Goal: Use online tool/utility: Utilize a website feature to perform a specific function

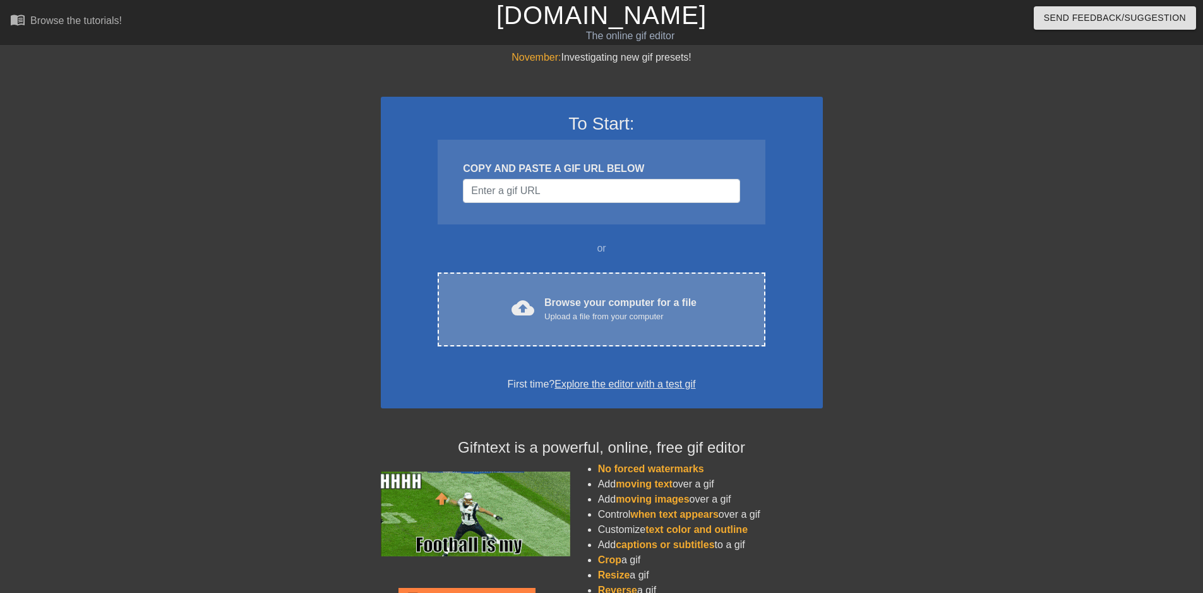
click at [582, 296] on div "Browse your computer for a file Upload a file from your computer" at bounding box center [621, 309] width 152 height 28
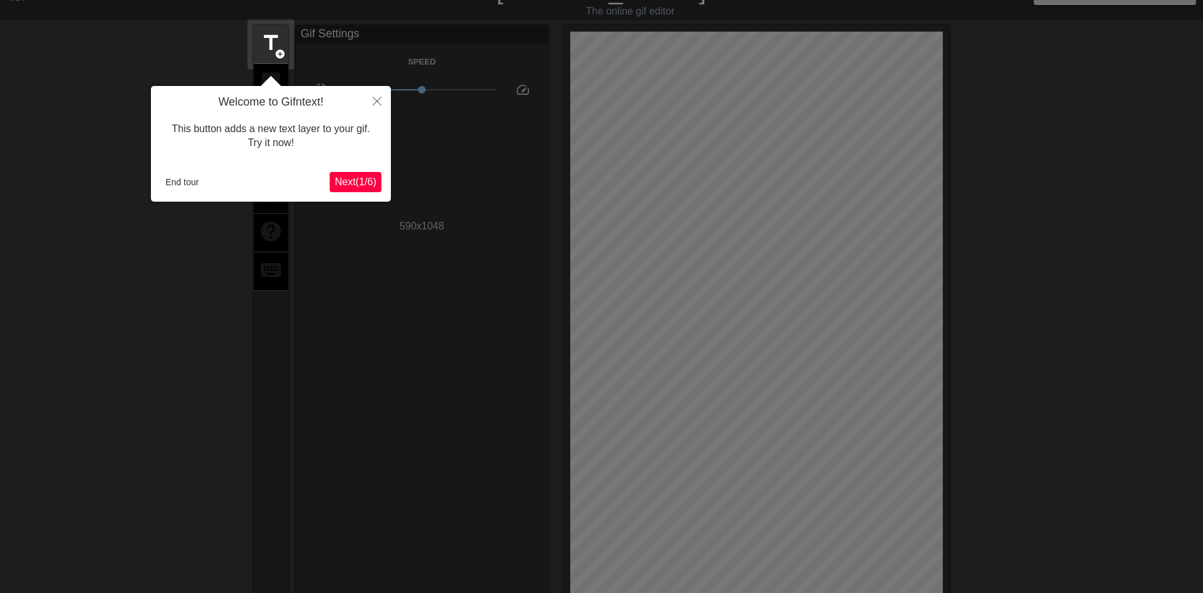
scroll to position [31, 0]
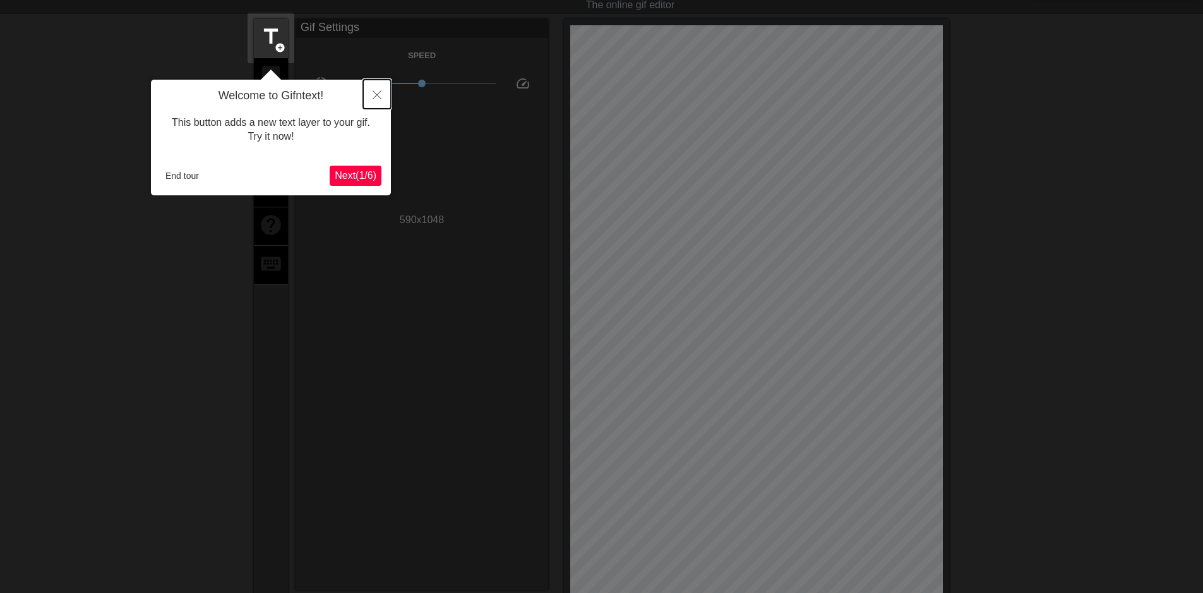
click at [380, 95] on icon "Close" at bounding box center [377, 94] width 9 height 9
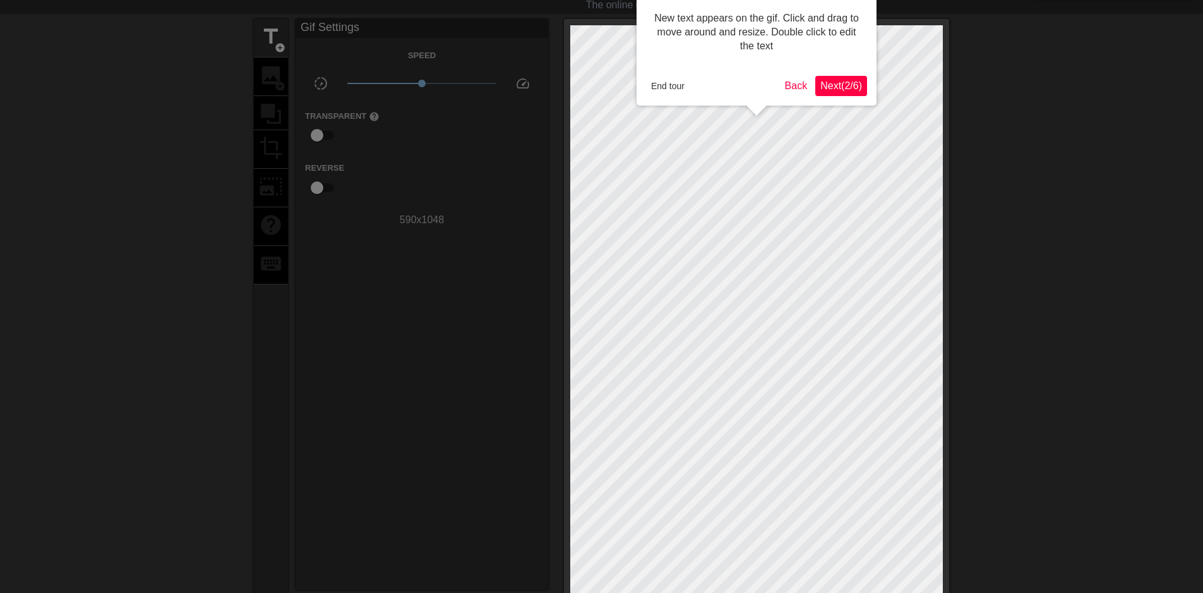
scroll to position [0, 0]
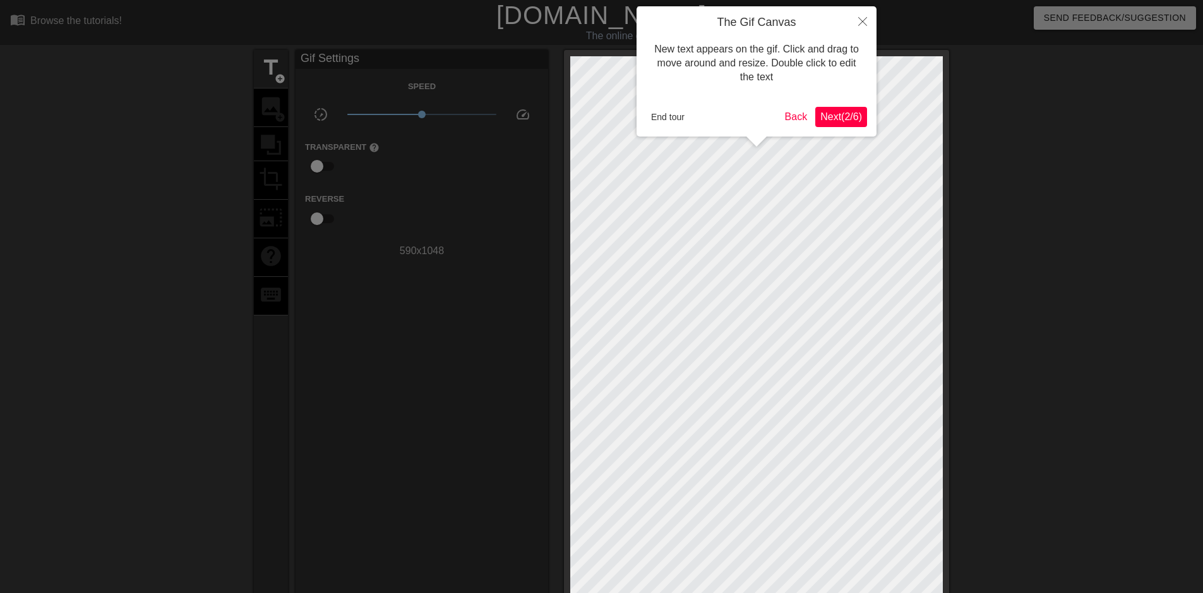
click at [840, 113] on span "Next ( 2 / 6 )" at bounding box center [842, 116] width 42 height 11
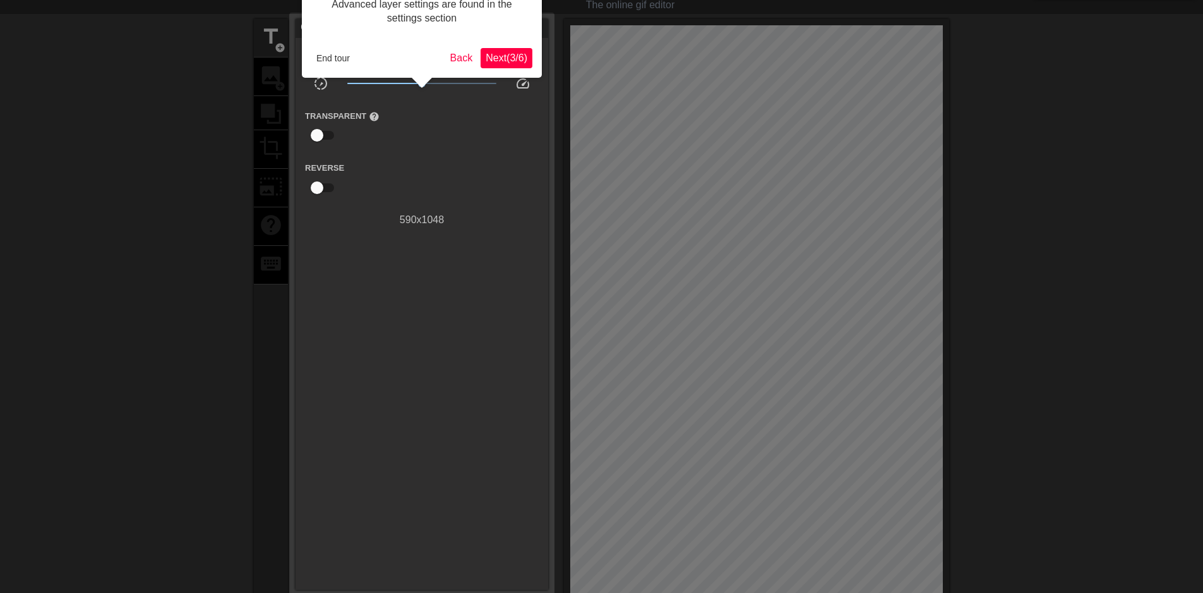
click at [498, 57] on span "Next ( 3 / 6 )" at bounding box center [507, 57] width 42 height 11
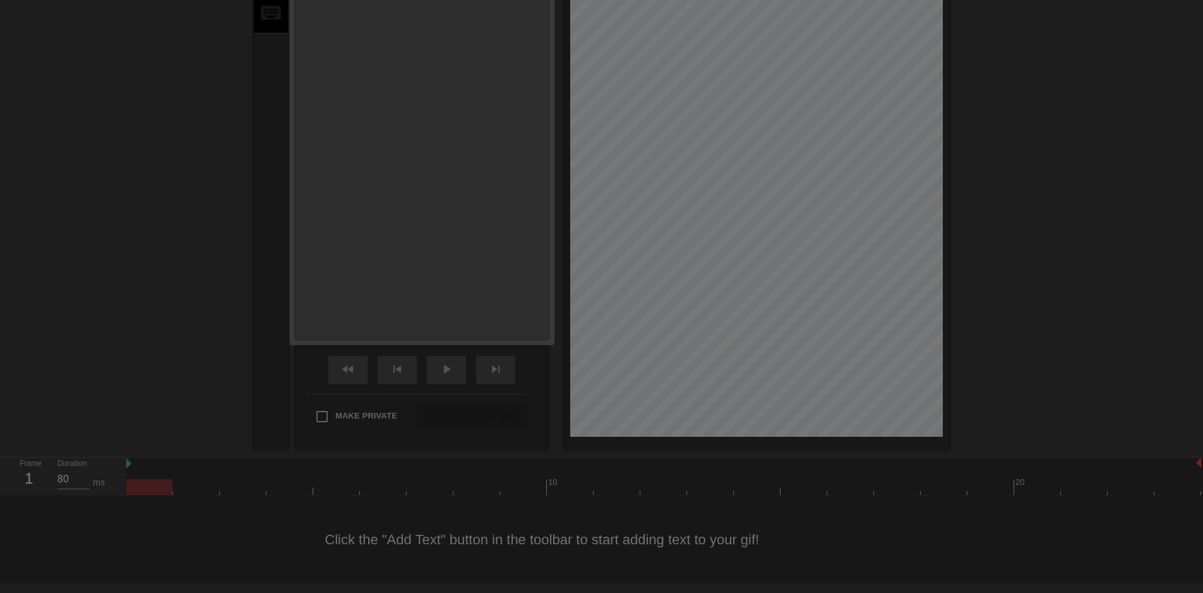
scroll to position [11, 0]
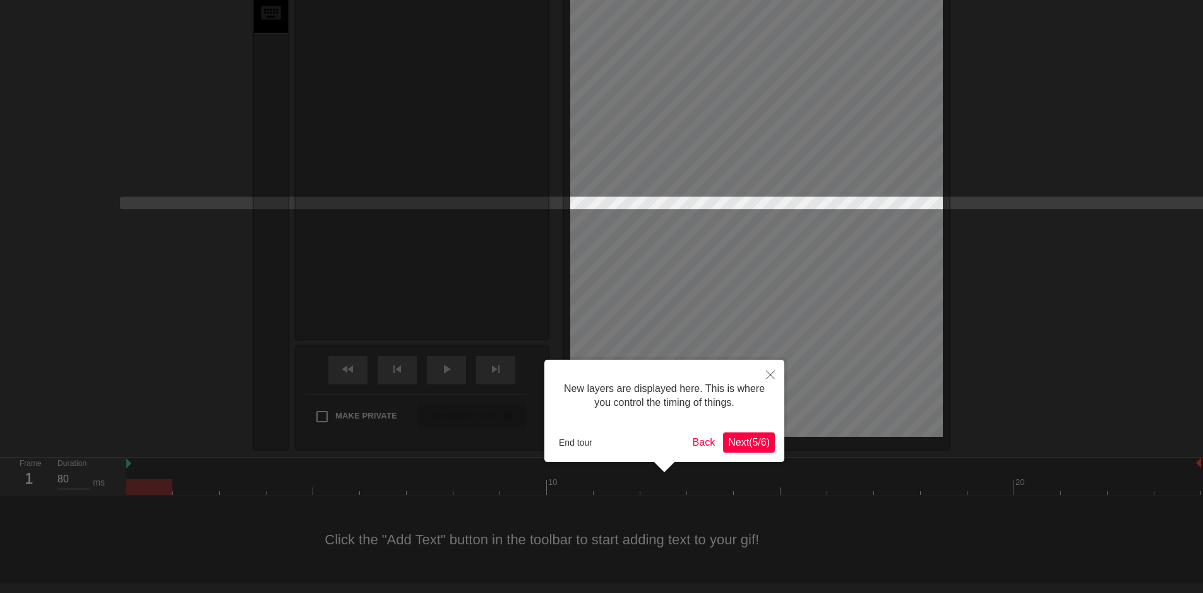
click at [752, 437] on span "Next ( 5 / 6 )" at bounding box center [749, 442] width 42 height 11
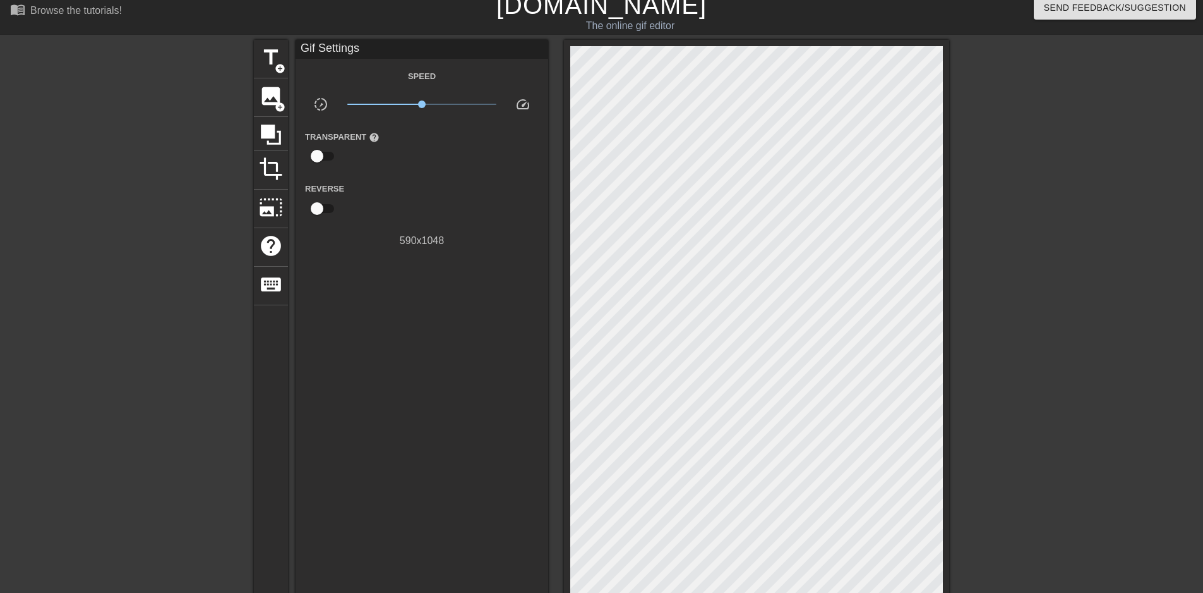
scroll to position [0, 0]
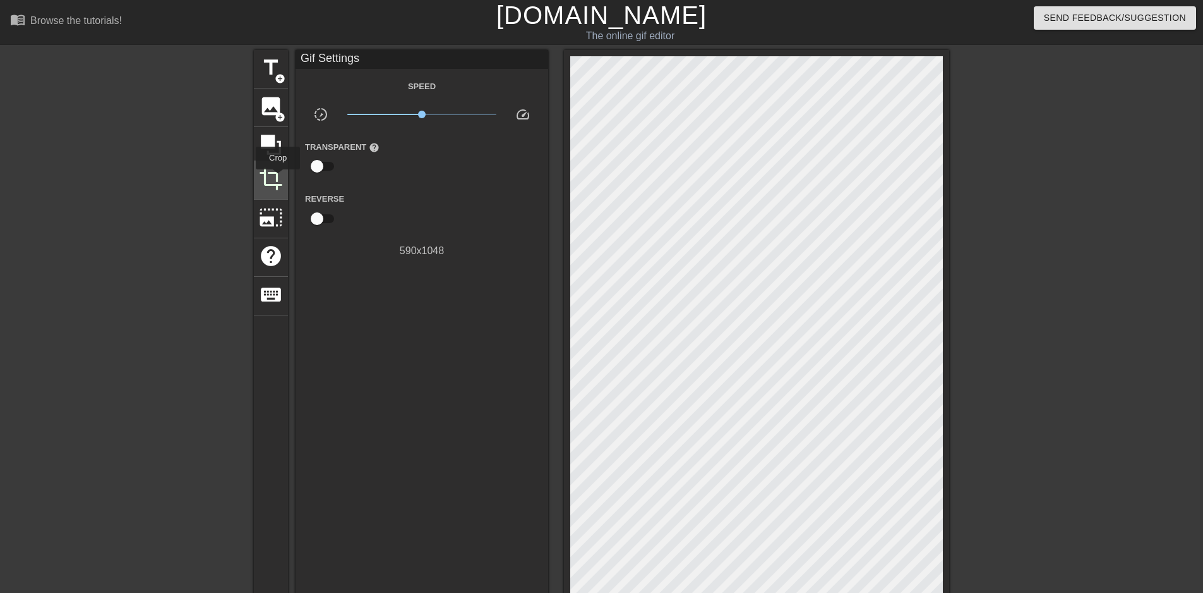
click at [278, 178] on span "crop" at bounding box center [271, 179] width 24 height 24
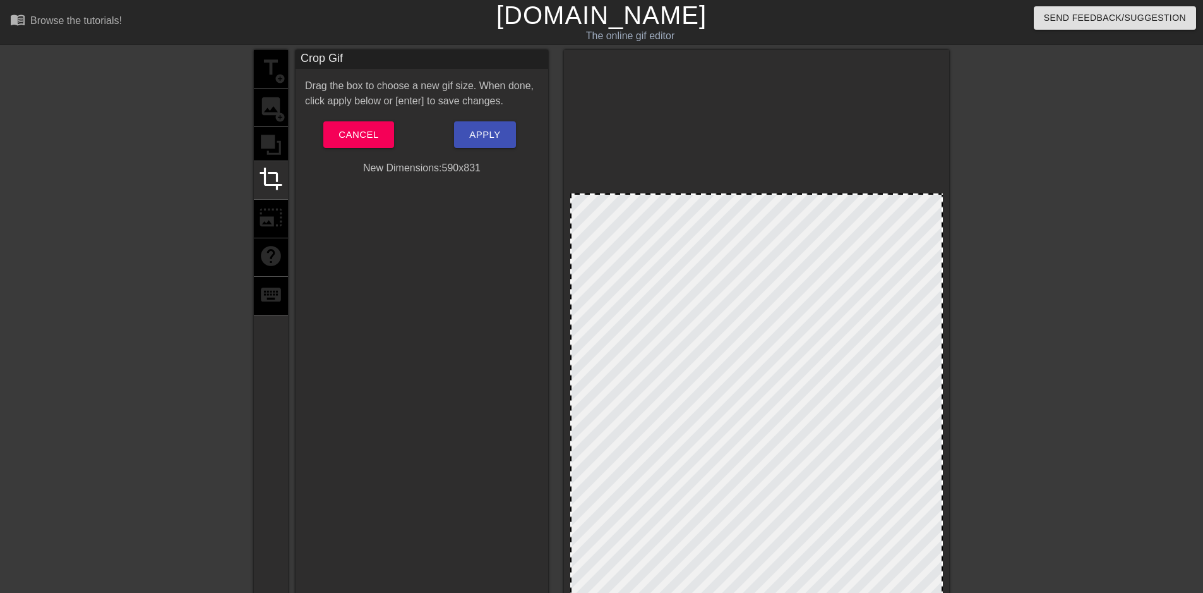
drag, startPoint x: 941, startPoint y: 57, endPoint x: 955, endPoint y: 195, distance: 137.8
click at [955, 195] on div "title add_circle image add_circle crop photo_size_select_large help keyboard Cr…" at bounding box center [601, 390] width 1203 height 681
click at [491, 134] on span "Apply" at bounding box center [484, 134] width 31 height 16
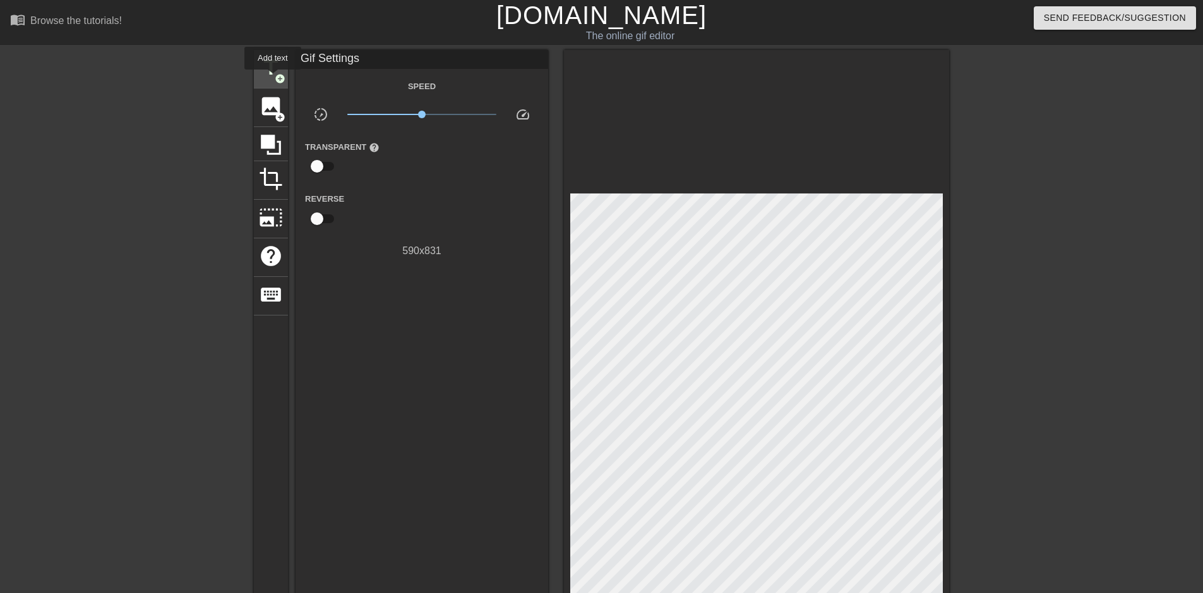
click at [272, 75] on span "title" at bounding box center [271, 68] width 24 height 24
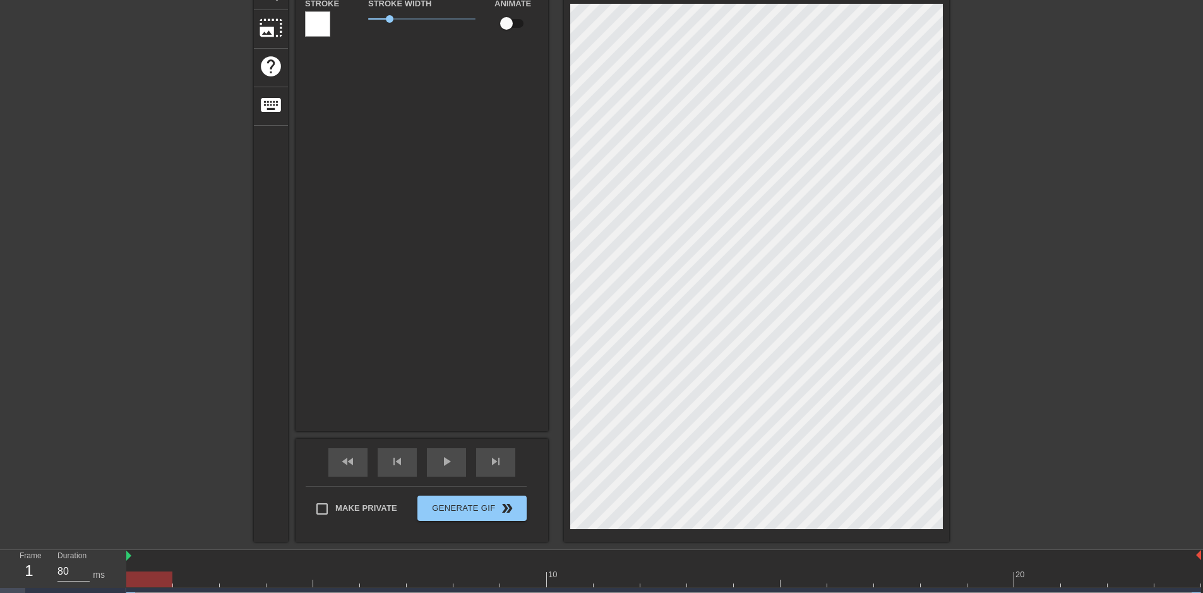
scroll to position [2, 3]
type input "New text"
type textarea "New text"
type input "New text"
type textarea "New text"
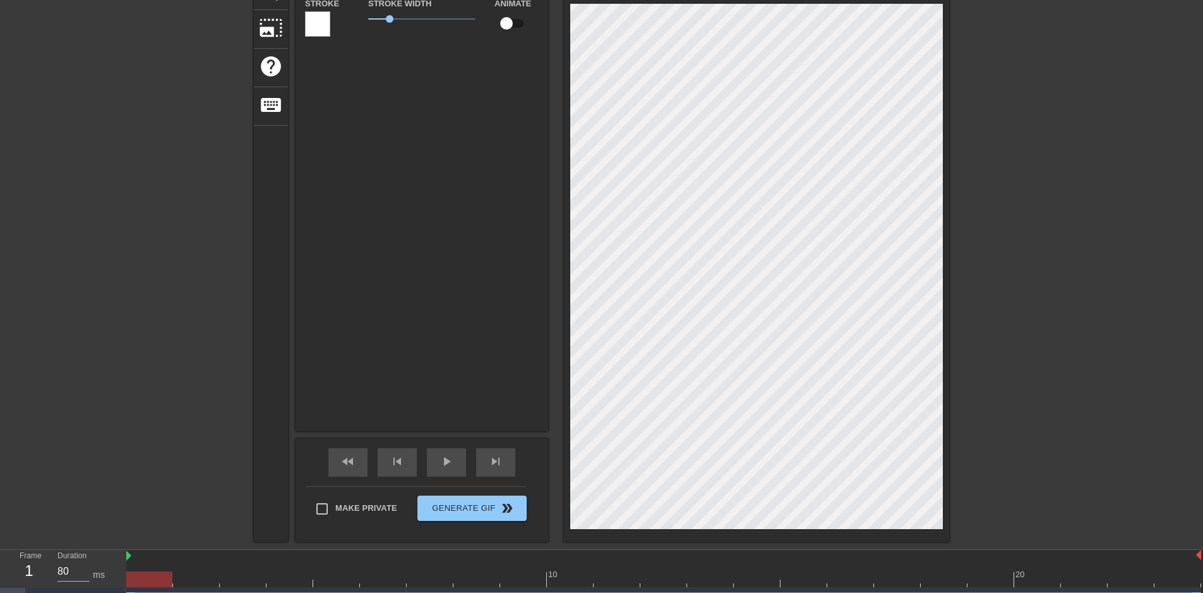
type input "New tex"
type textarea "New tex"
type input "New te"
type textarea "New te"
type input "New t"
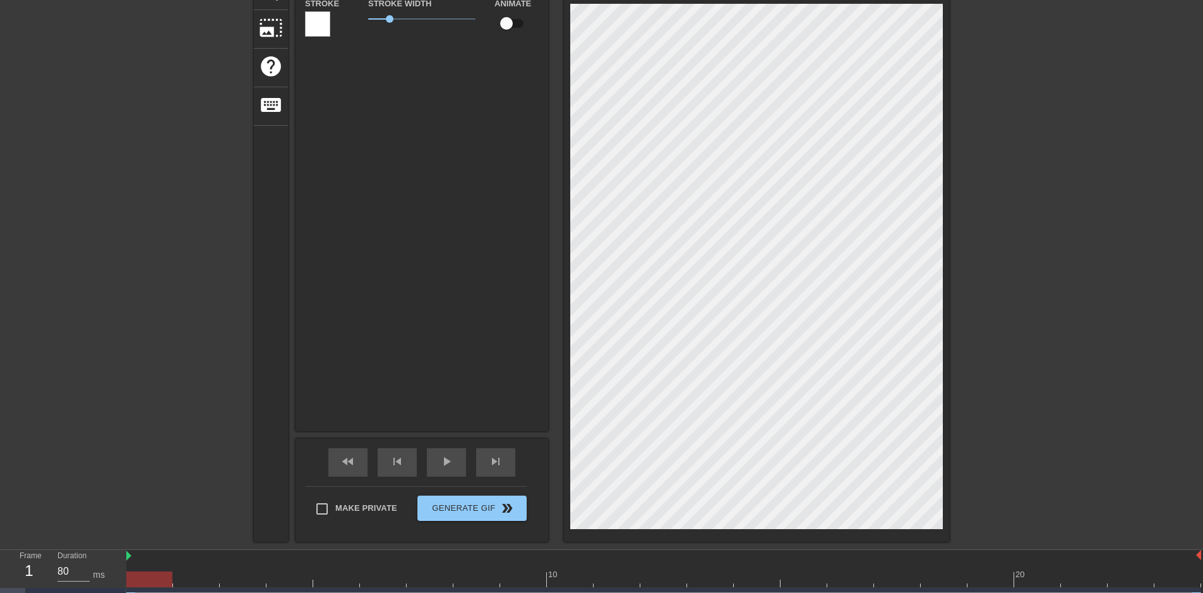
type textarea "New t"
type input "New"
type textarea "New"
type input "New"
type textarea "New"
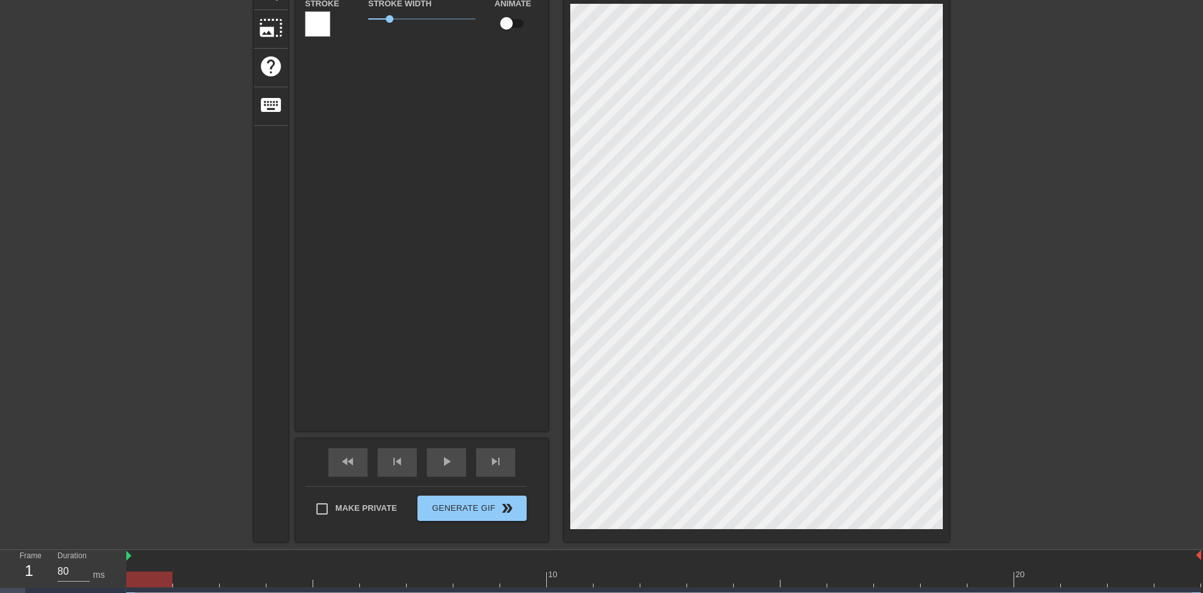
type input "Ne"
type textarea "Ne"
type input "N"
type textarea "N"
type input "e"
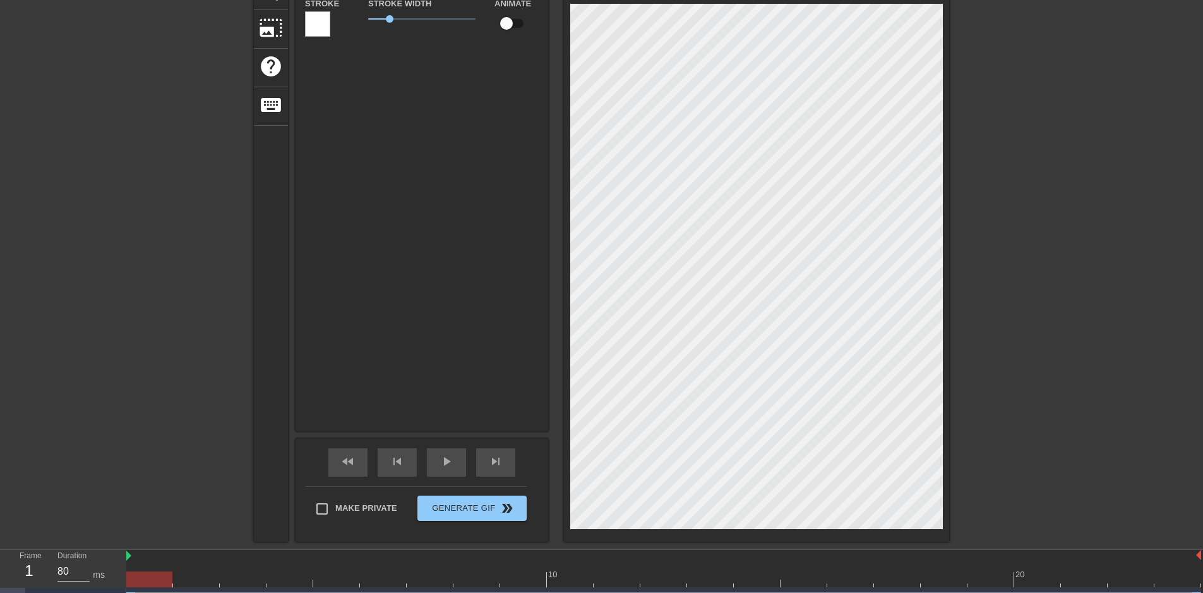
type textarea "e"
type input "5"
type textarea "5"
type input "ㄓ"
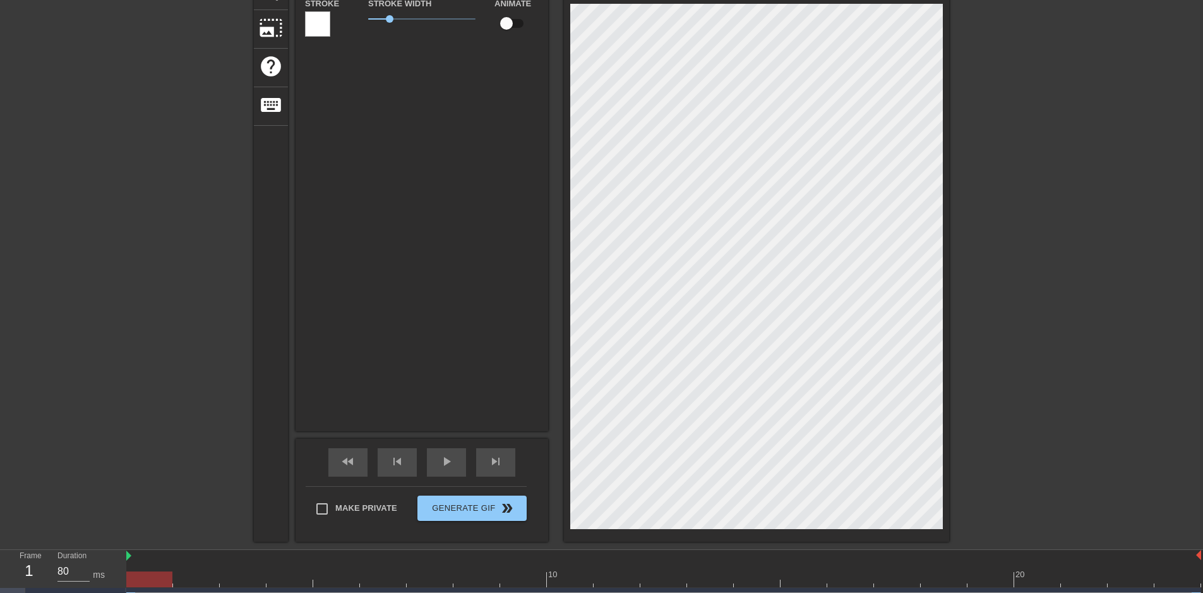
type textarea "ㄓ"
type input "只"
type textarea "只"
type input "只ㄧ"
type textarea "只ㄧ"
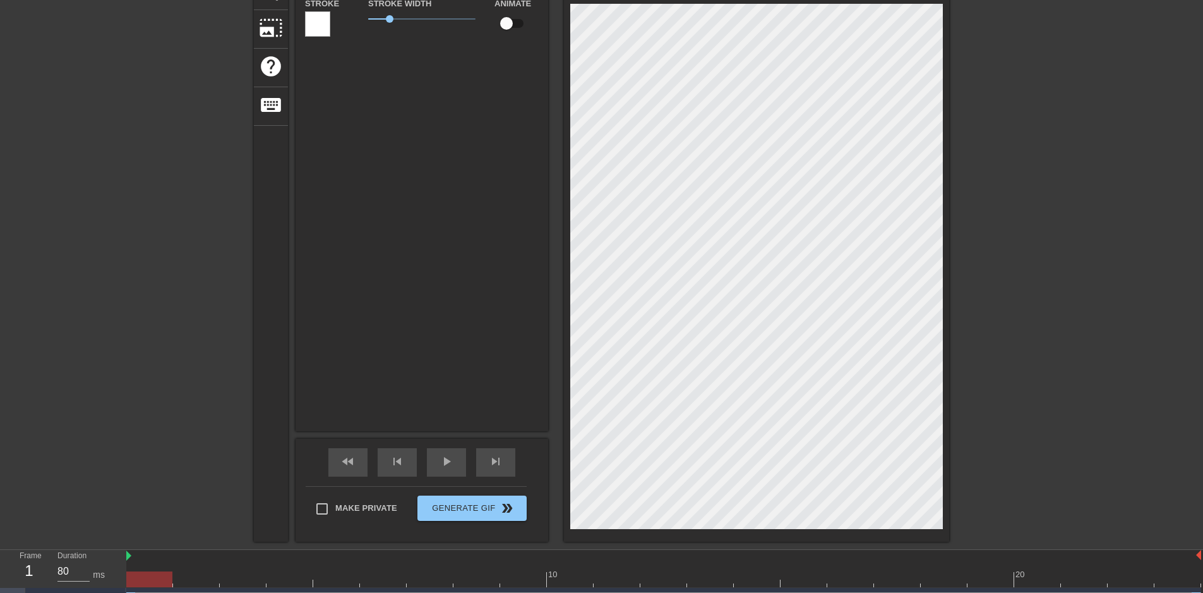
type input "只ㄧㄠ"
type textarea "只ㄧㄠ"
type input "只要"
type textarea "只要"
type input "只要ㄎ"
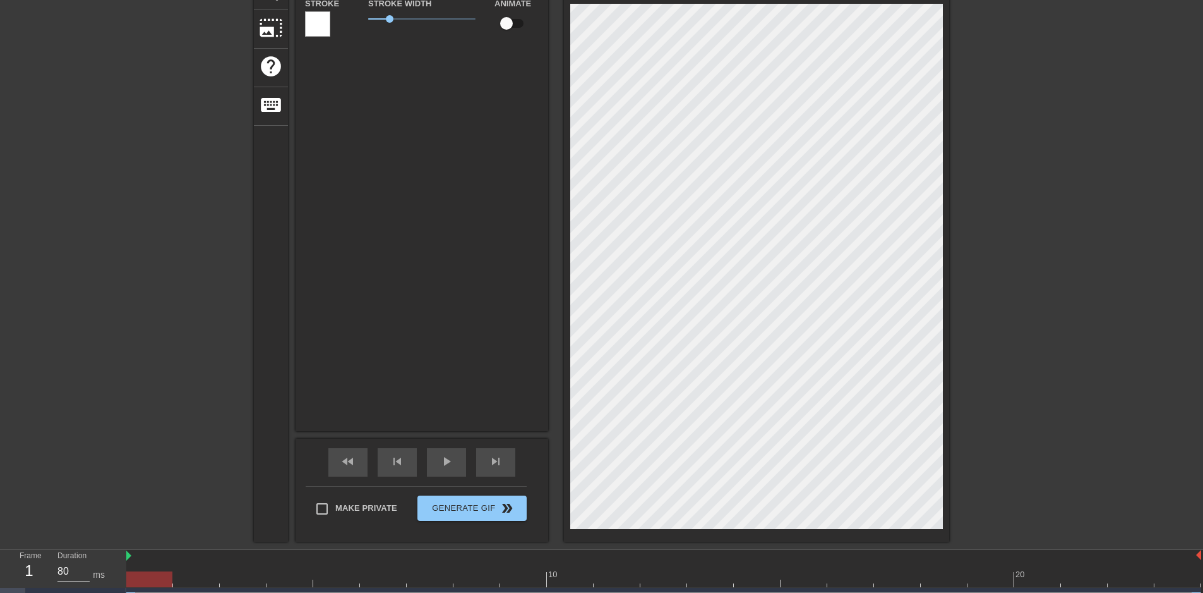
type textarea "只要ㄎ"
type input "只要ㄎㄞ"
type textarea "只要ㄎㄞ"
type input "只要開"
type textarea "只要開"
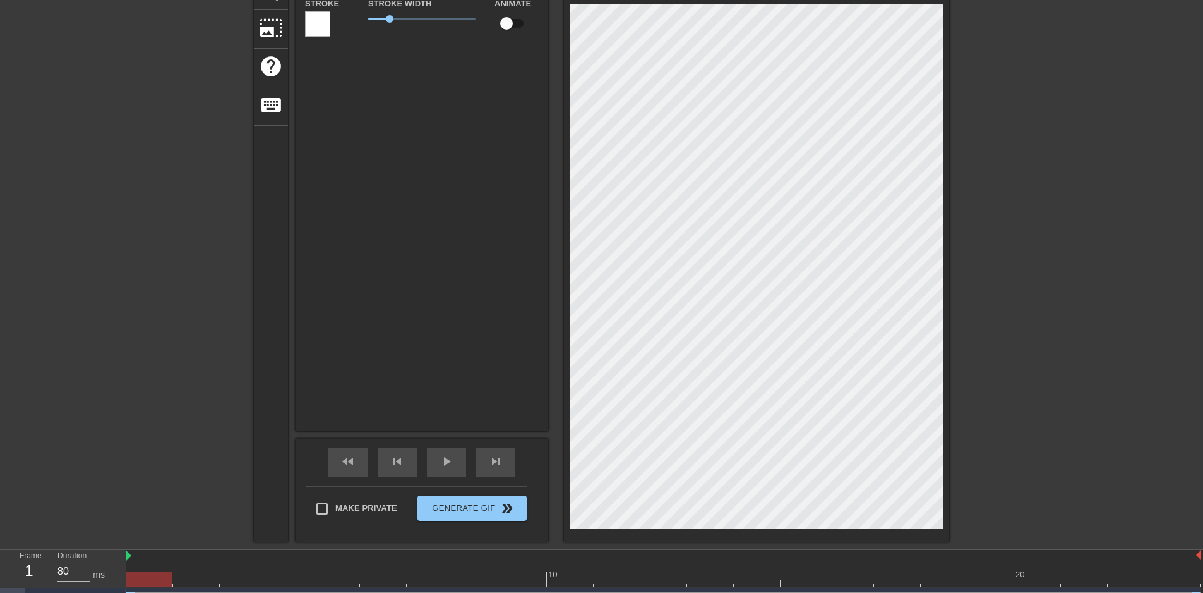
type input "只要開ㄊ"
type textarea "只要開ㄊ"
type input "只要開ㄊㄨ"
type textarea "只要開ㄊㄨ"
type input "只要開吐"
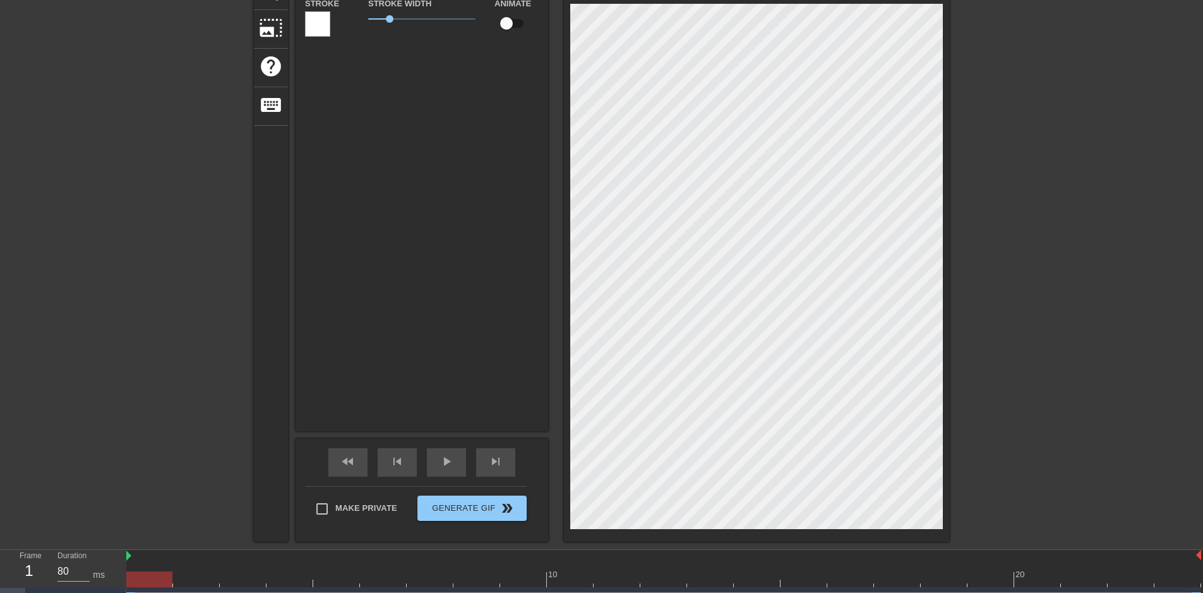
type textarea "只要開吐"
type input "只要開"
type textarea "只要開"
type input "只要開ㄊ"
type textarea "只要開ㄊ"
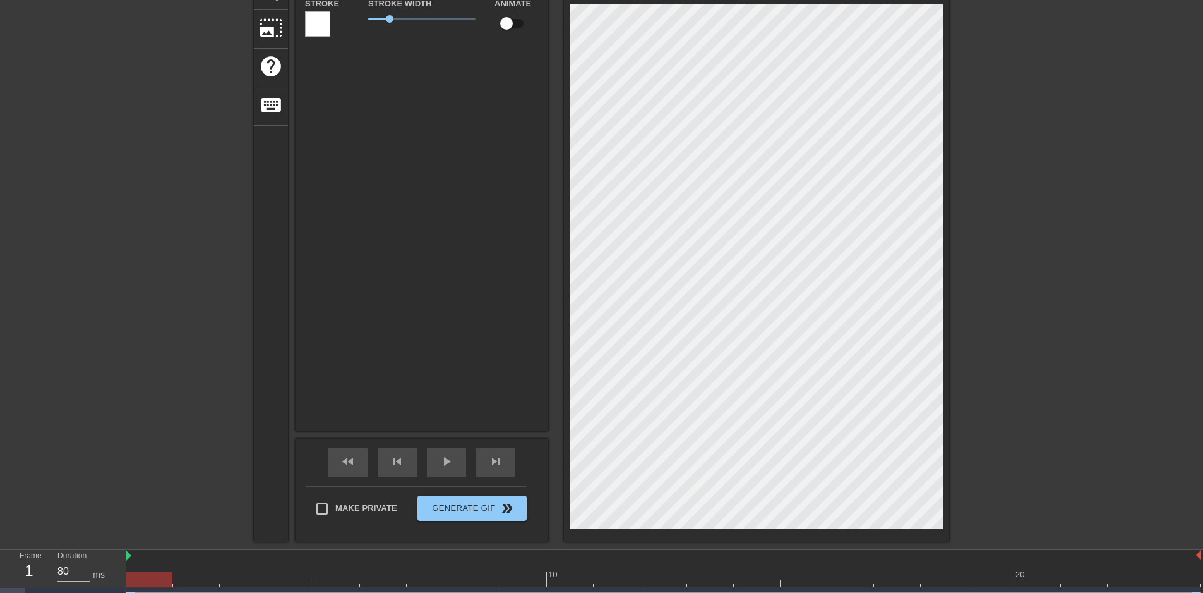
type input "只要開ㄊㄨ"
type textarea "只要開ㄊㄨ"
type input "只要開凸"
type textarea "只要開凸"
type input "只要開"
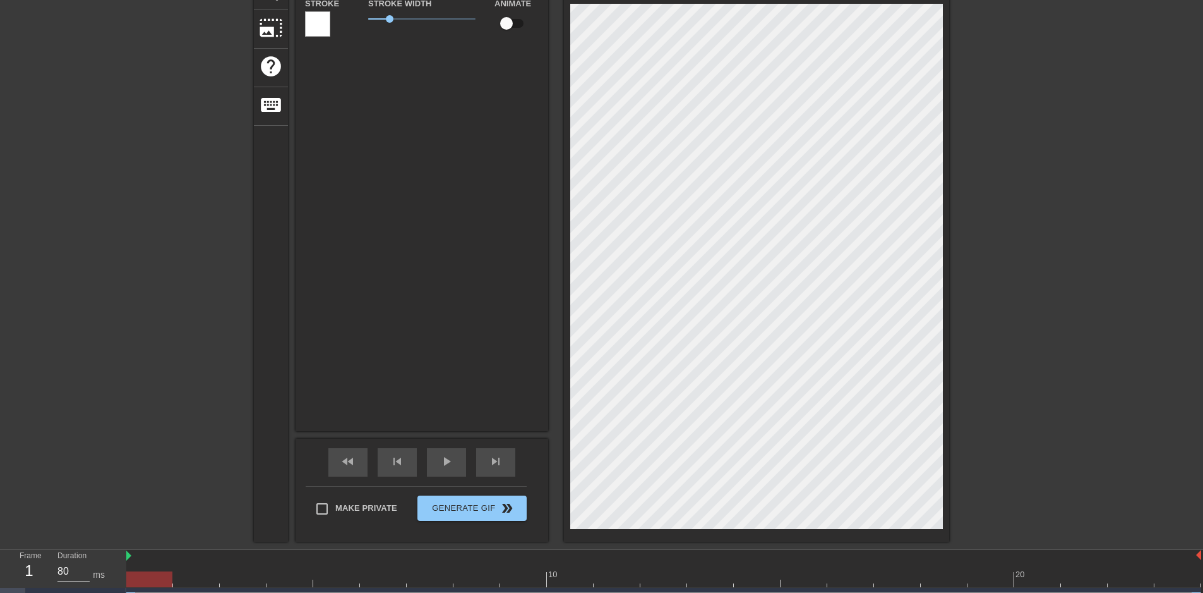
type textarea "只要開"
type input "只要開ㄜ"
type textarea "只要開ㄜ"
type input "只要開ㄊㄜ"
type textarea "只要開ㄊㄜ"
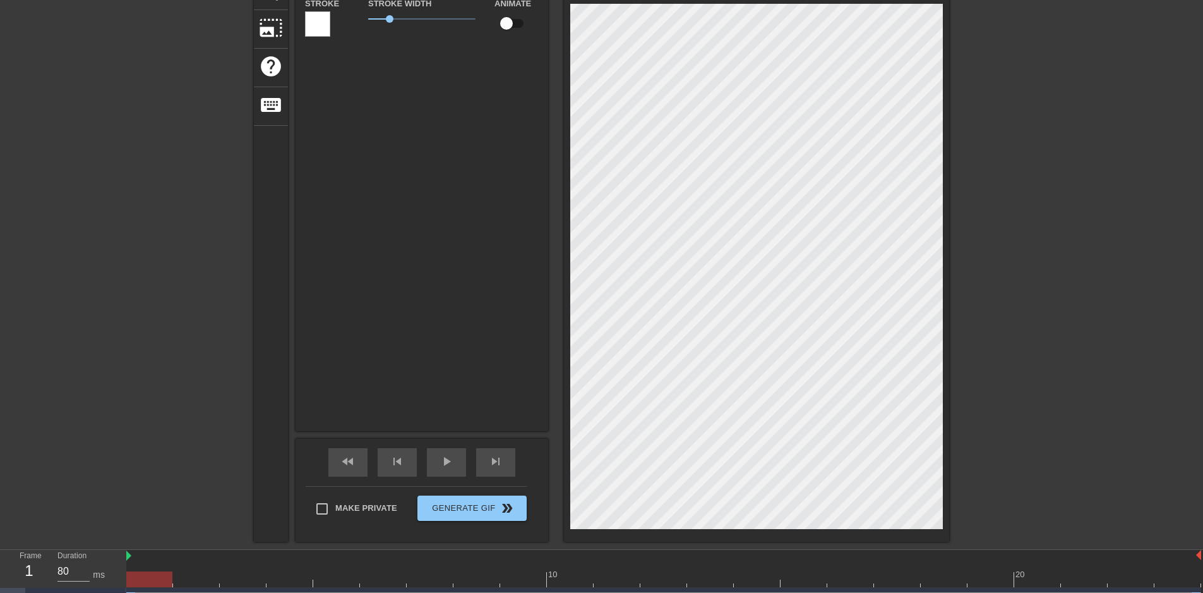
scroll to position [1, 4]
type input "只要開[DEMOGRAPHIC_DATA]"
type textarea "只要開[DEMOGRAPHIC_DATA]"
type input "只要開忒ㄙ"
type textarea "只要開忒ㄙ"
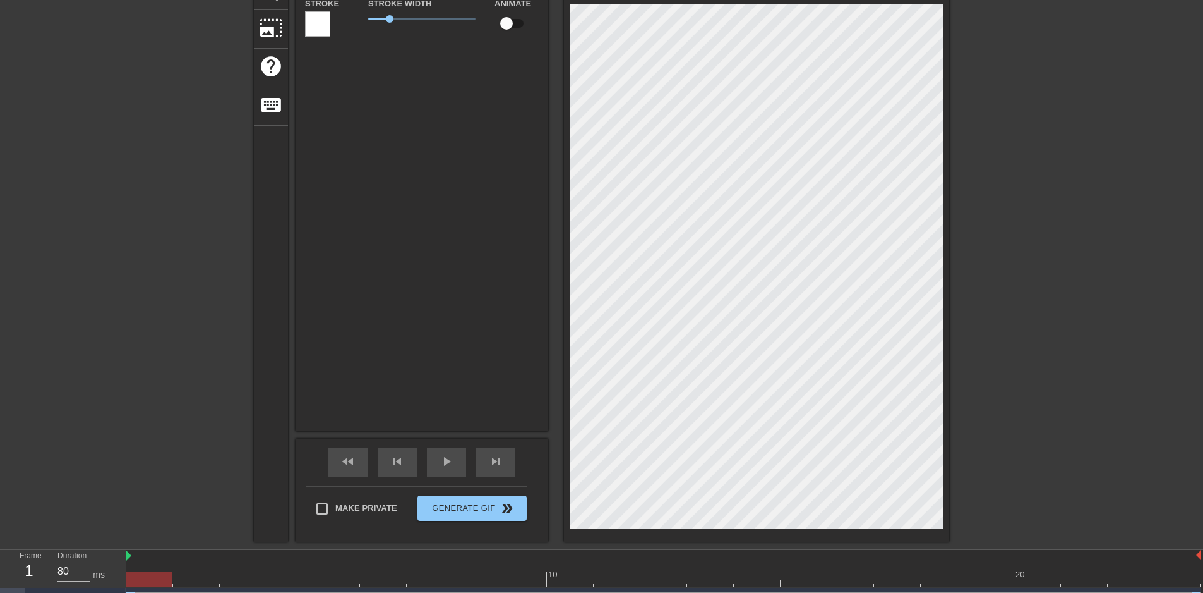
type input "只要開[DEMOGRAPHIC_DATA]"
type textarea "只要開[DEMOGRAPHIC_DATA]"
type input "只要開"
type textarea "只要開"
type input "只要開ㄊ"
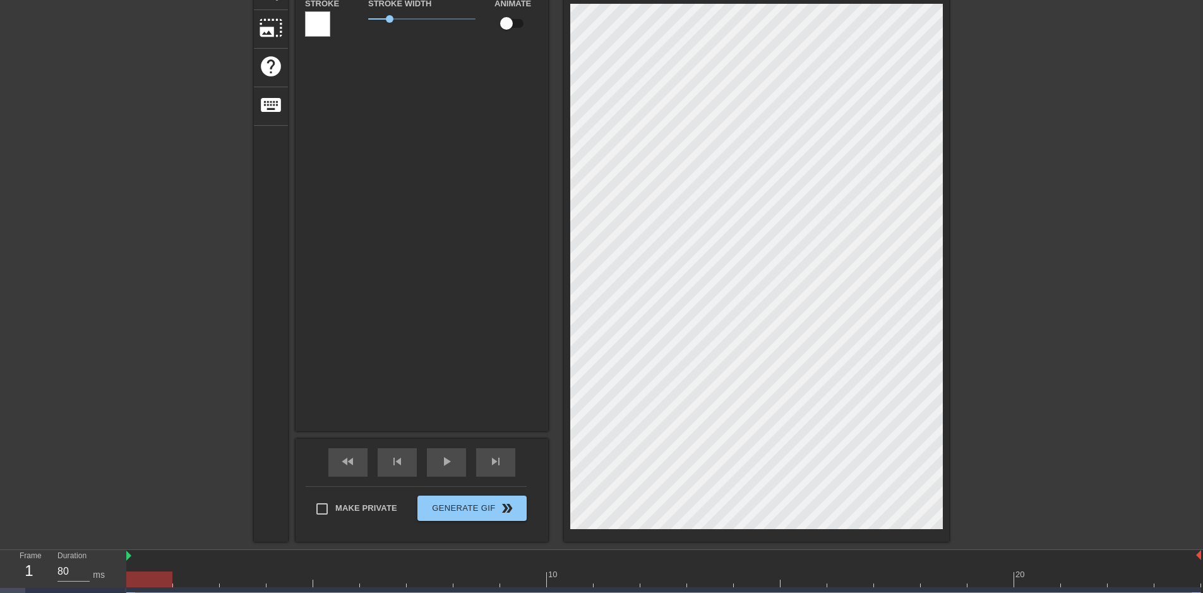
type textarea "只要開ㄊ"
type input "只要開ㄊㄜ"
type textarea "只要開ㄊㄜ"
type input "只要開特"
type textarea "只要開特"
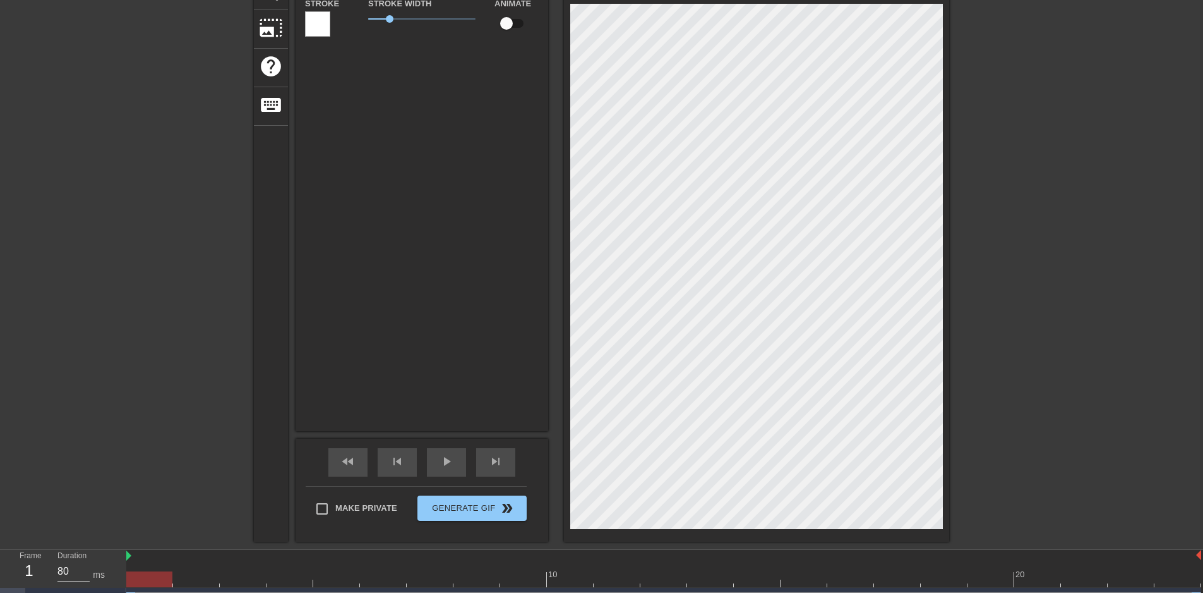
type input "只要開特ㄙ"
type textarea "只要開特ㄙ"
type input "只要開特斯"
type textarea "只要開特斯"
type input "只要開特斯ㄌ"
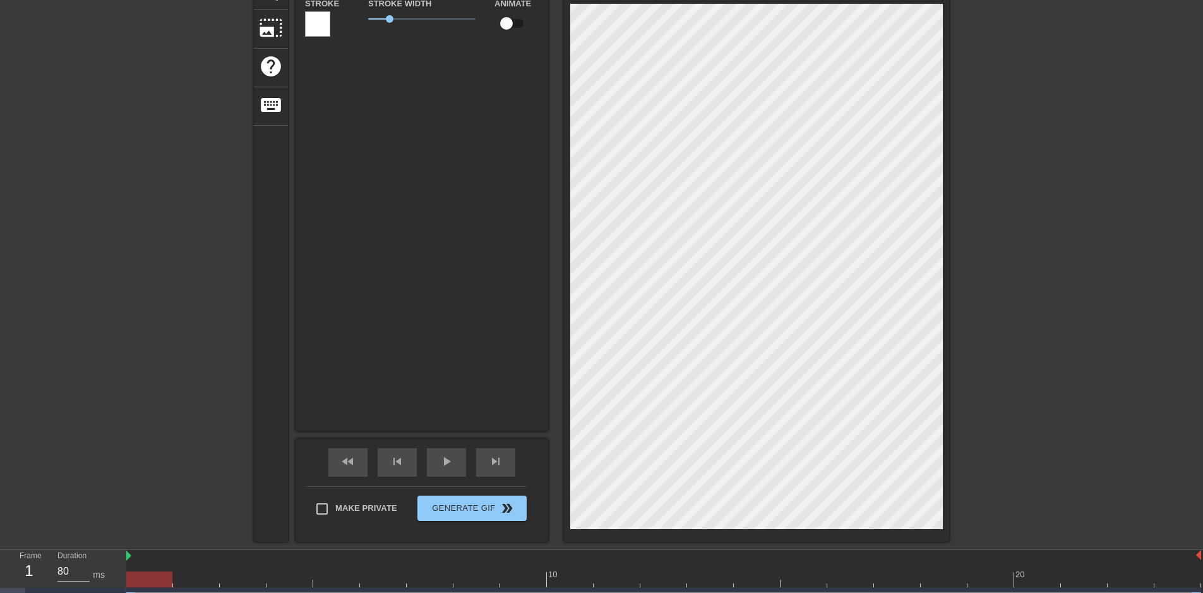
type textarea "只要開特斯ㄌ"
type input "只要開特斯ㄌㄚ"
type textarea "只要開特斯ㄌㄚ"
type input "只要開特斯拉"
type textarea "只要開特斯拉"
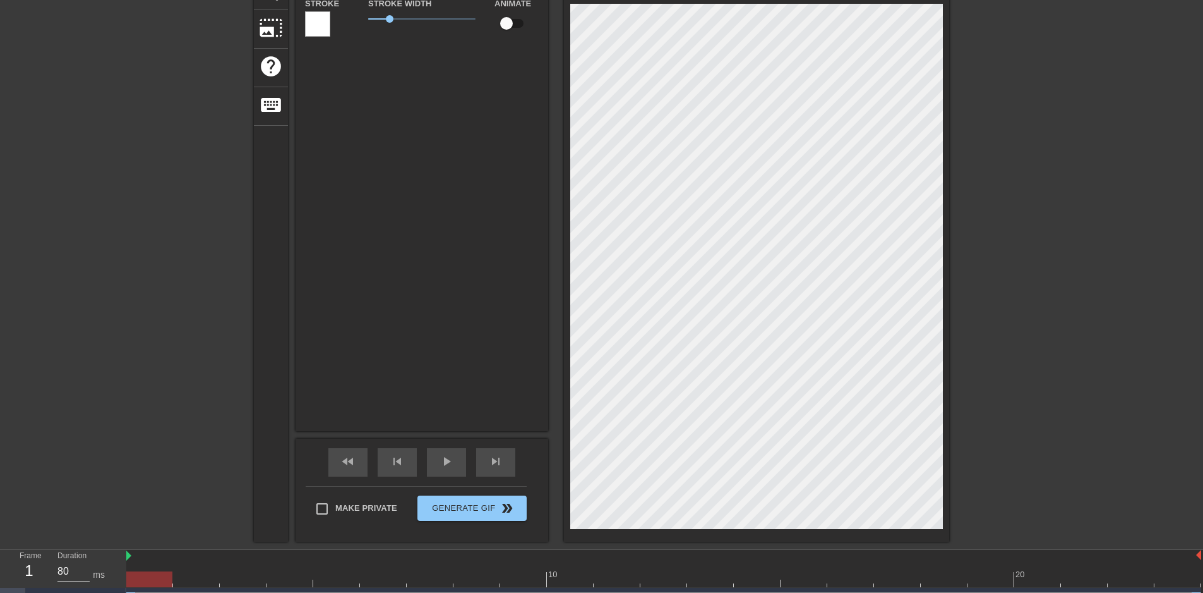
type input "只要開特斯拉ㄉ"
type textarea "只要開特斯拉ㄉ"
type input "只要開特斯拉ㄉㄜ"
type textarea "只要開特斯拉ㄉㄜ"
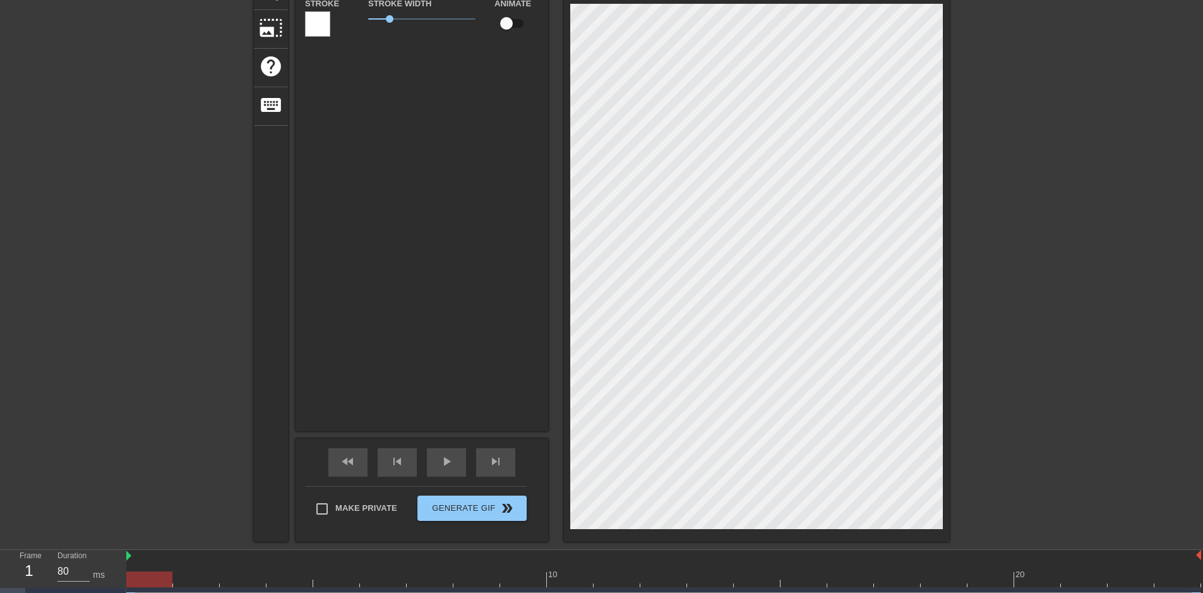
type input "只要開特斯拉德"
type textarea "只要開特斯拉德"
type input "只要開特斯拉德ㄗ"
type textarea "只要開特斯拉德ㄗ"
type input "只要開特斯拉德"
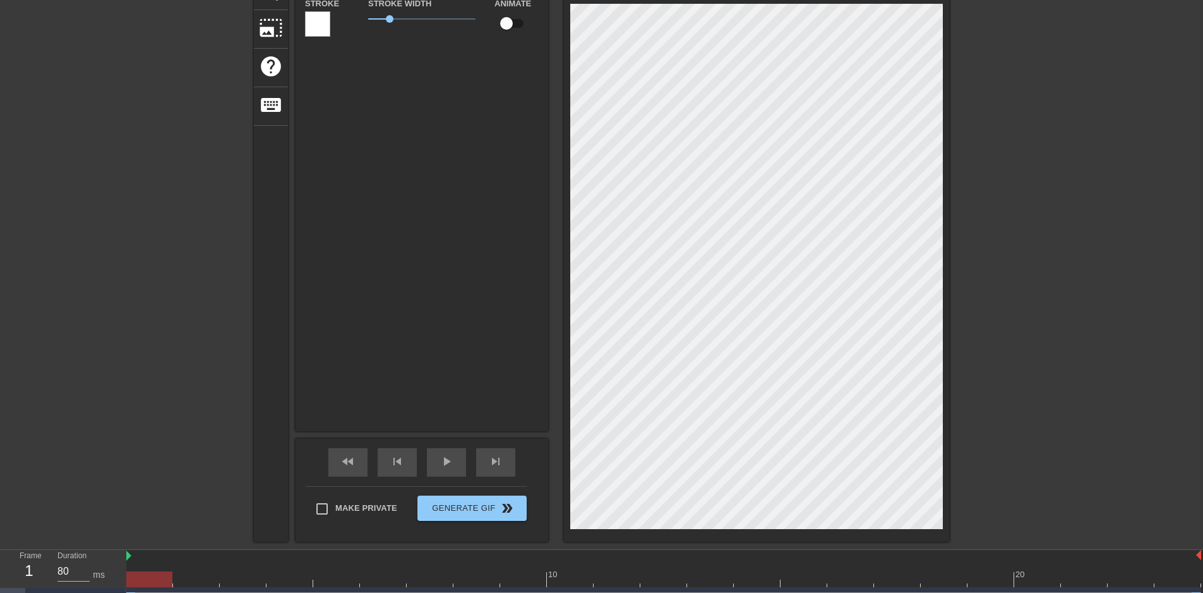
type textarea "只要開特斯拉德"
type input "只要開特斯拉"
type textarea "只要開特斯拉"
type input "只要開特斯拉ㄉ"
type textarea "只要開特斯拉ㄉ"
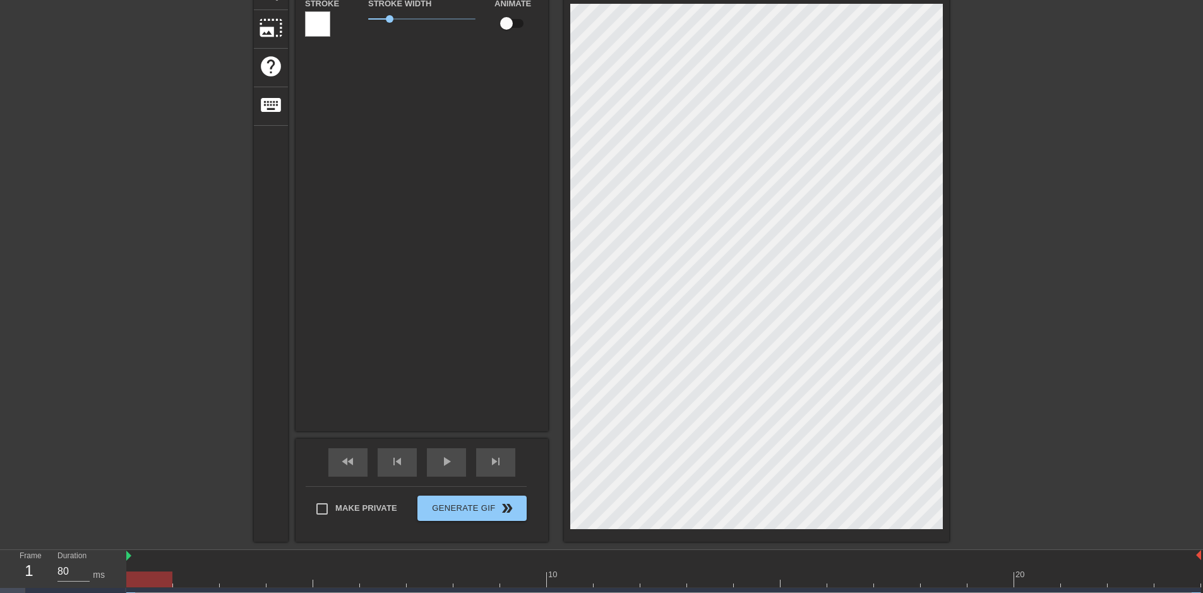
type input "只要開特斯拉ㄉㄜ"
type textarea "只要開特斯拉ㄉㄜ"
type input "只要開特斯拉的"
type textarea "只要開特斯拉的"
type input "只要開特斯拉的ㄗ"
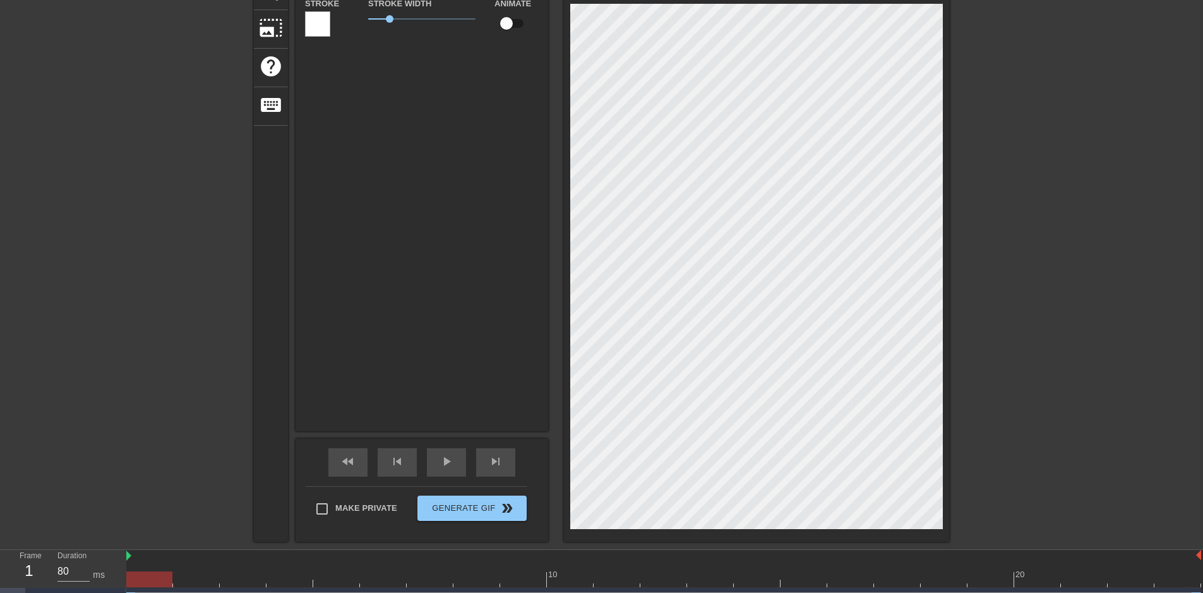
type textarea "只要開特斯拉的ㄗ"
type input "只要開特斯拉的ㄗㄞ"
type textarea "只要開特斯拉的ㄗㄞ"
type input "只要開特斯拉的在"
type textarea "只要開特斯拉的在"
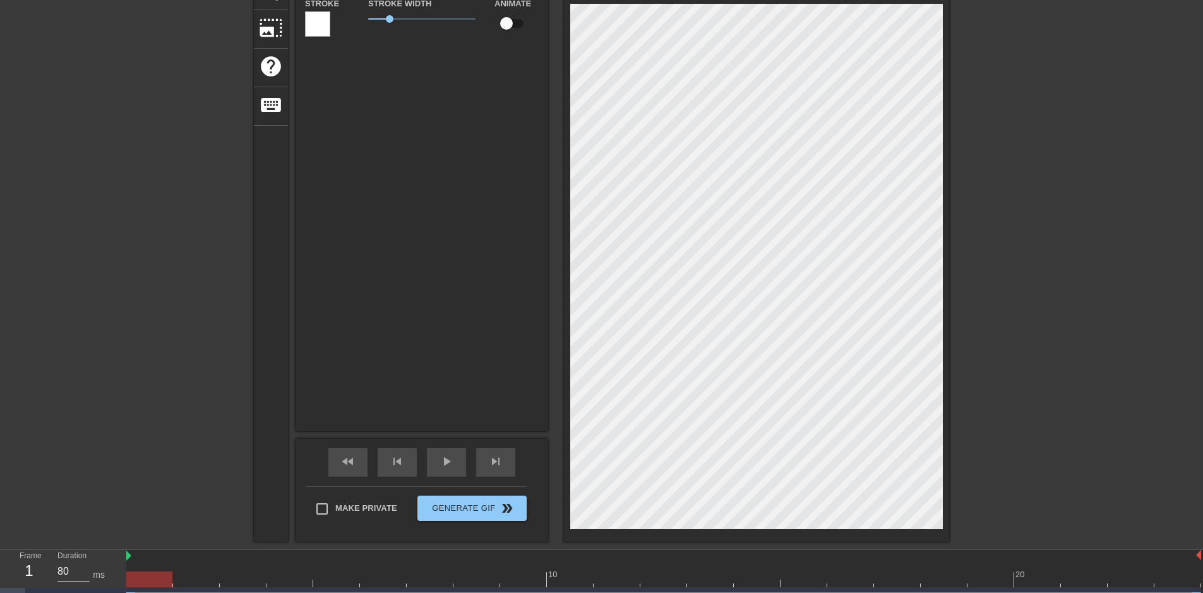
type input "只要開特斯拉的在ㄐ"
type textarea "只要開特斯拉的在ㄐ"
type input "只要開特斯拉的在ㄐㄧ"
type textarea "只要開特斯拉的在ㄐㄧ"
type input "只要開特斯拉的在ㄐㄧㄤ"
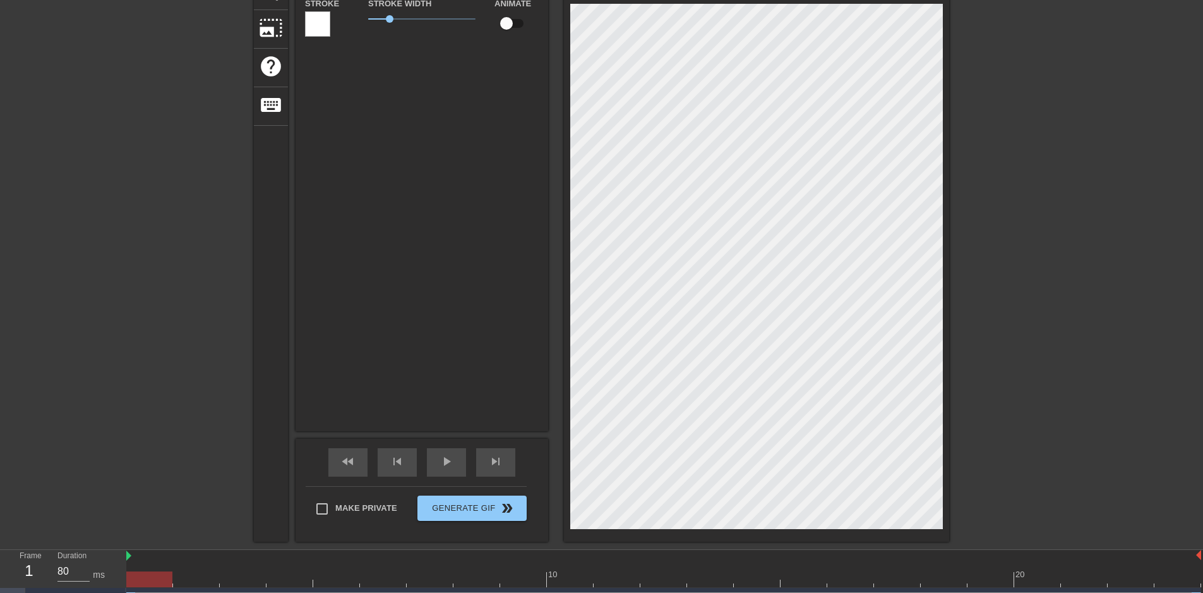
type textarea "只要開特斯拉的在ㄐㄧㄤ"
type input "只要開特斯拉的在講"
type textarea "只要開特斯拉的在講"
type input "只要開特斯拉的在講ㄧ"
type textarea "只要開特斯拉的在講ㄧ"
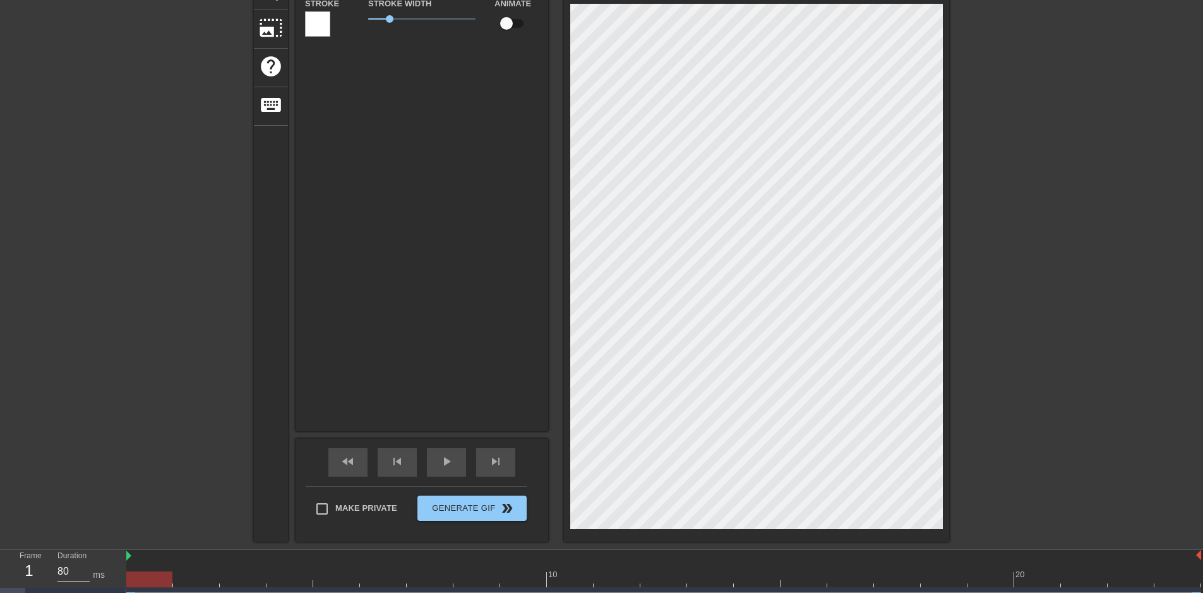
type input "只要開特斯拉的在講一"
type textarea "只要開特斯拉的在講一"
type input "只要開特斯拉的在講一ㄩ"
type textarea "只要開特斯拉的在講一ㄩ"
type input "只要開特斯拉的在講一ㄐㄩ"
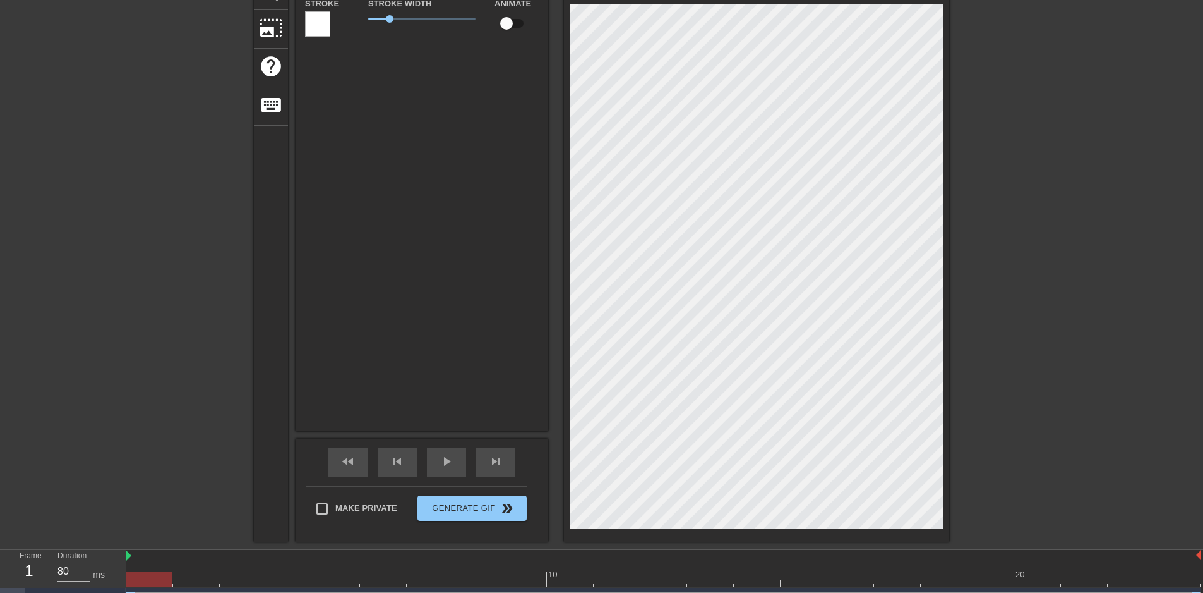
type textarea "只要開特斯拉的在講一ㄐㄩ"
type input "只要開特斯拉的在講一句"
type textarea "只要開特斯拉的在講一句"
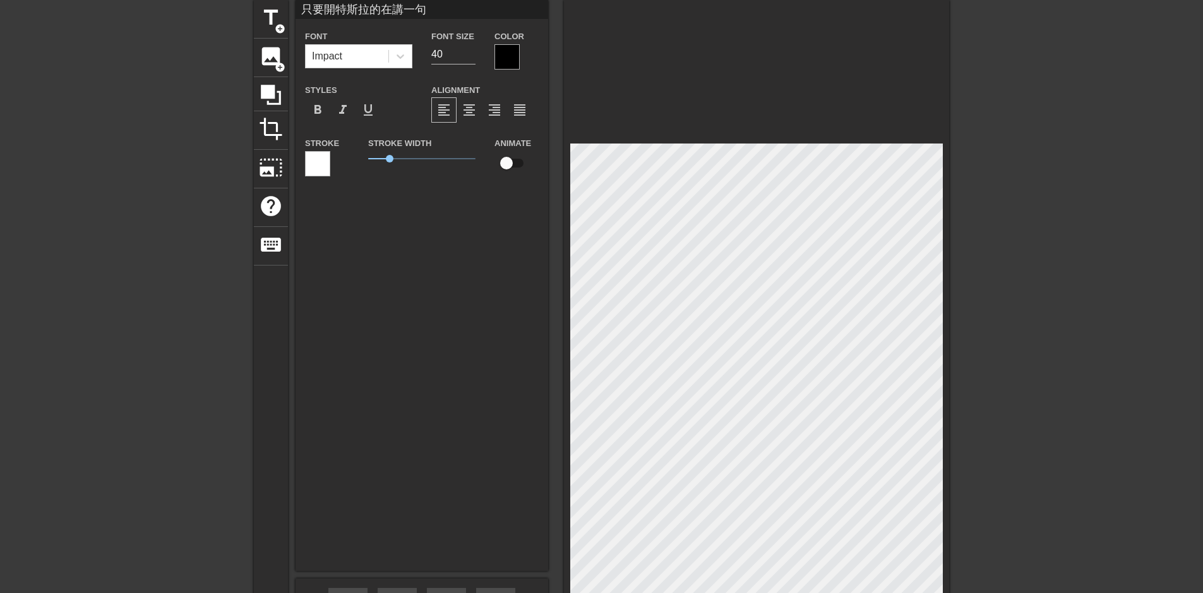
scroll to position [0, 0]
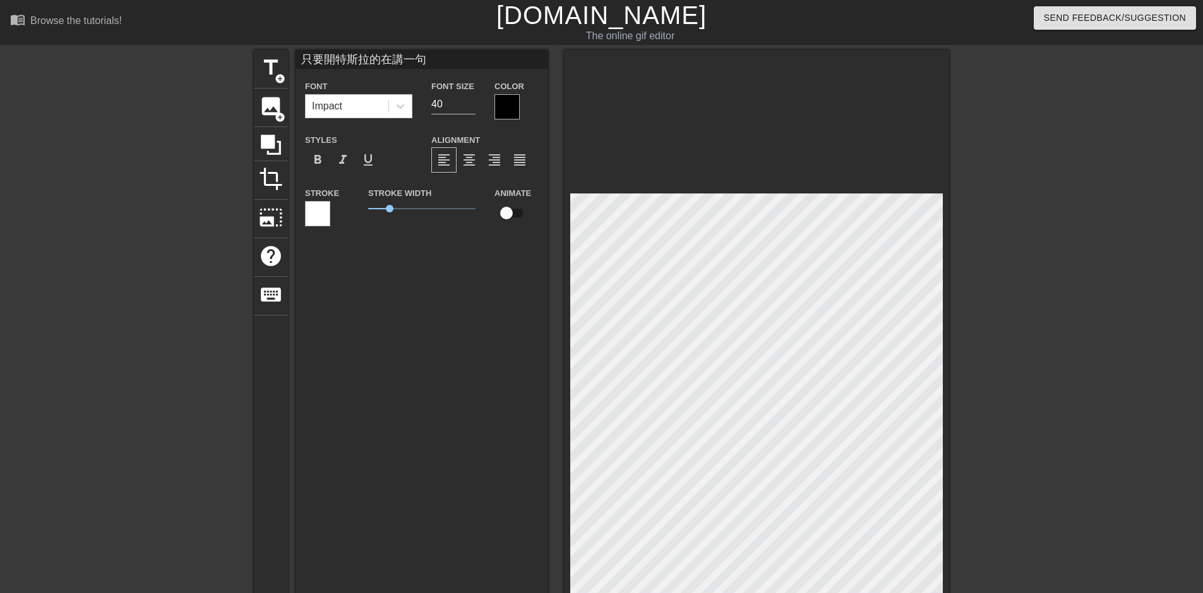
click at [331, 212] on div "Stroke" at bounding box center [327, 205] width 44 height 41
click at [328, 218] on div at bounding box center [317, 213] width 25 height 25
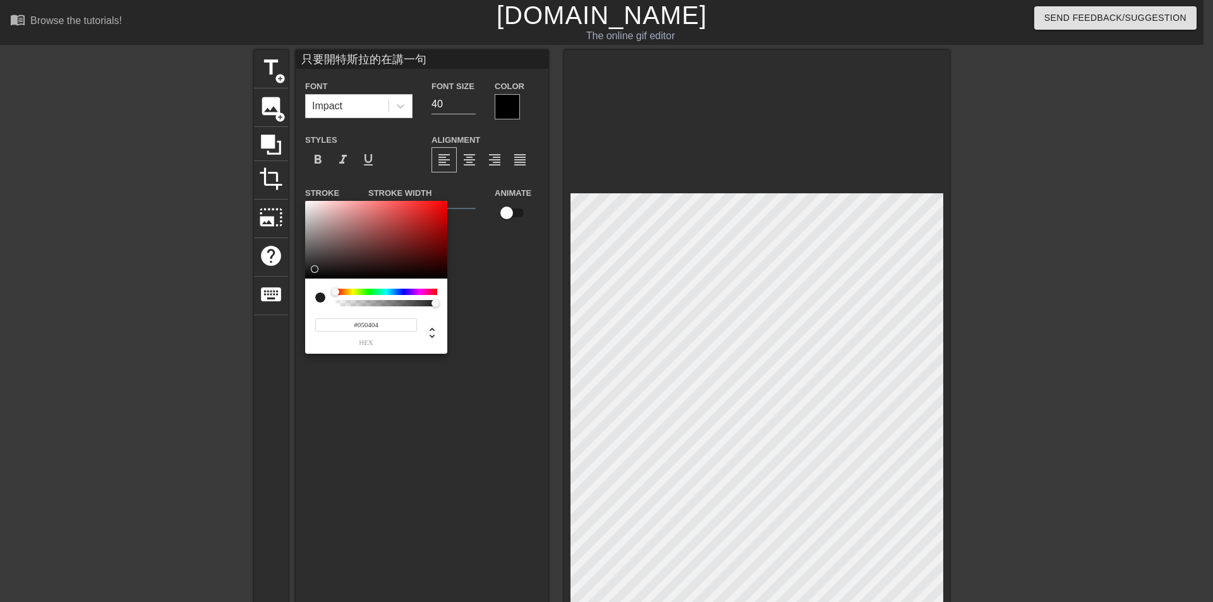
type input "#000000"
drag, startPoint x: 348, startPoint y: 238, endPoint x: 311, endPoint y: 282, distance: 57.4
click at [311, 282] on div "#000000 hex" at bounding box center [376, 278] width 142 height 154
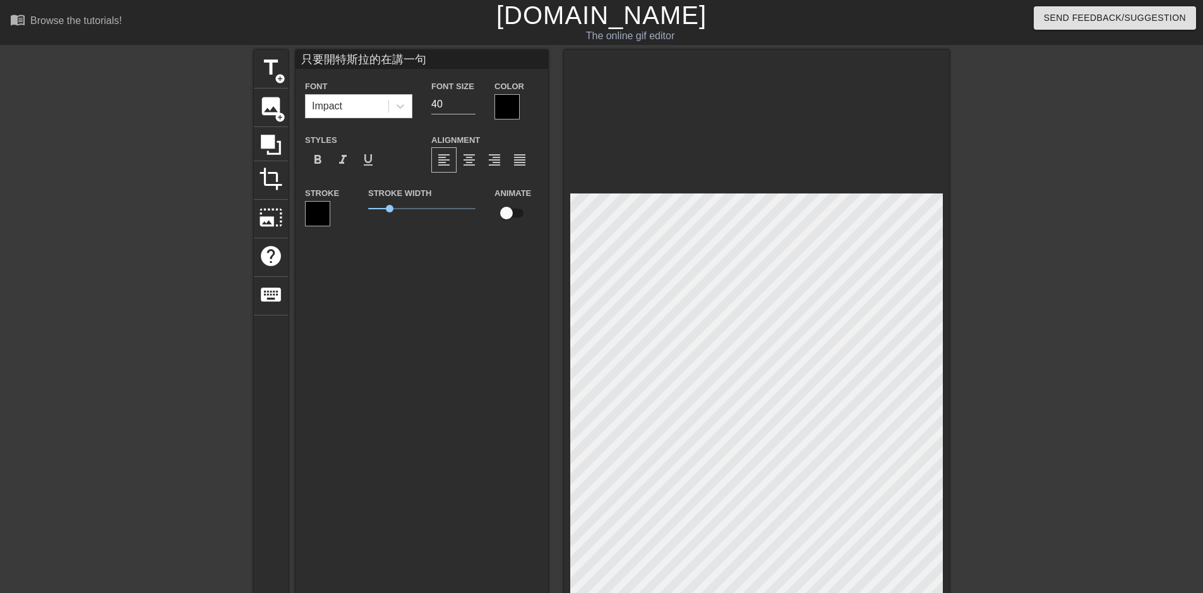
click at [327, 217] on div at bounding box center [317, 213] width 25 height 25
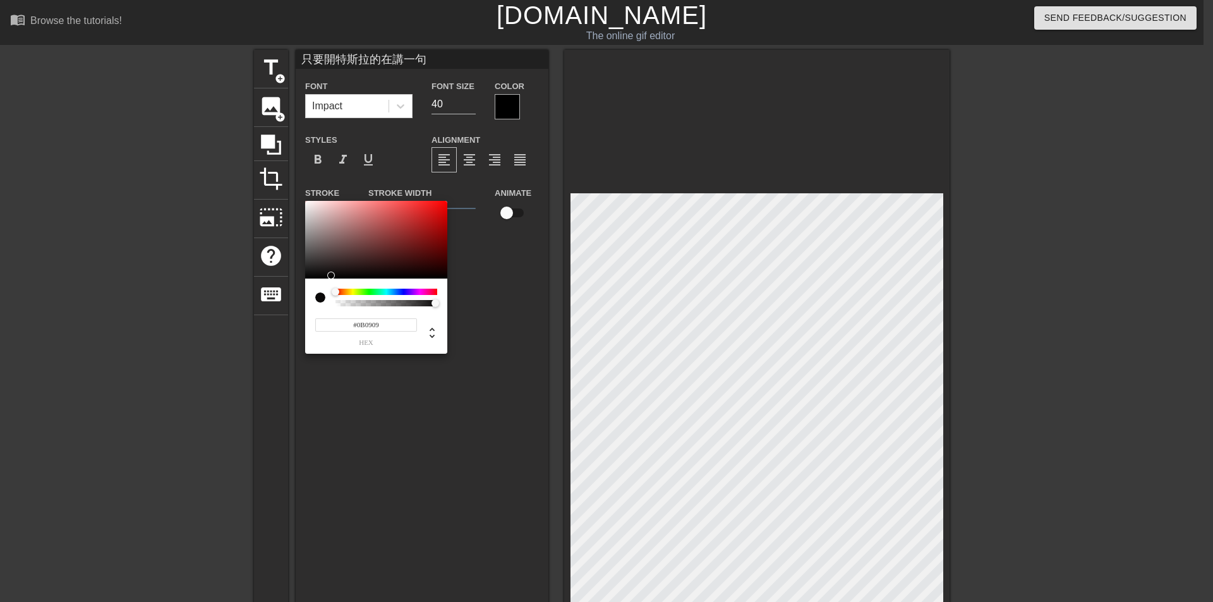
drag, startPoint x: 351, startPoint y: 239, endPoint x: 294, endPoint y: 83, distance: 166.1
click at [326, 274] on div at bounding box center [376, 240] width 142 height 78
type input "#110F0F"
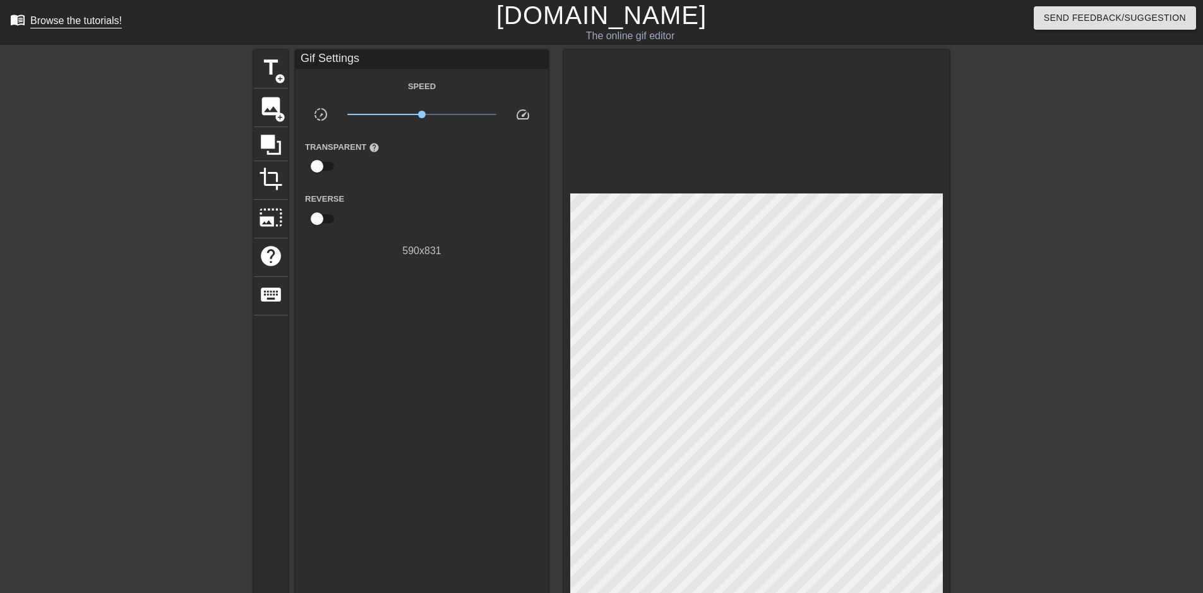
click at [72, 25] on div "Browse the tutorials!" at bounding box center [76, 20] width 92 height 11
